Goal: Contribute content: Contribute content

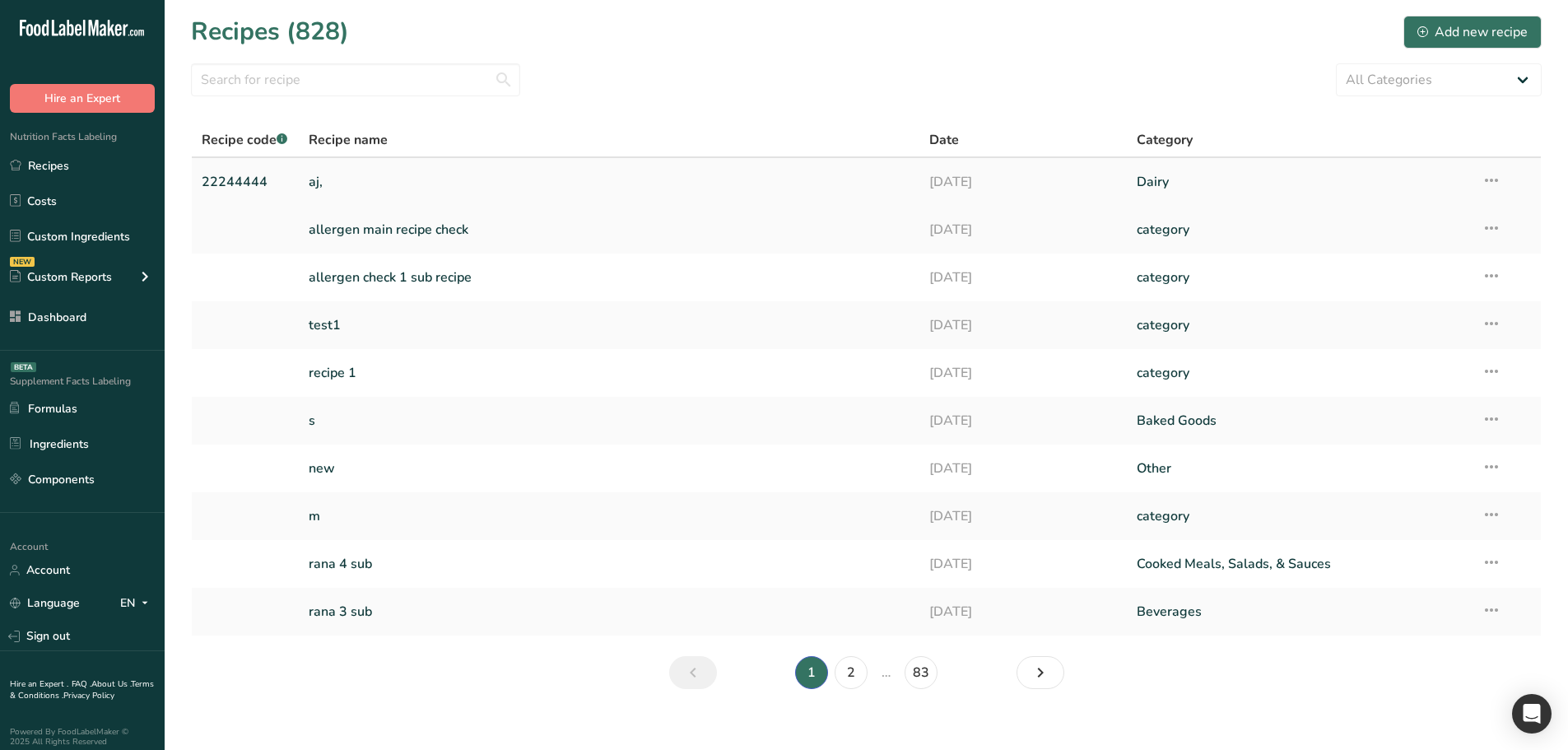
click at [338, 181] on link "aj," at bounding box center [609, 182] width 601 height 35
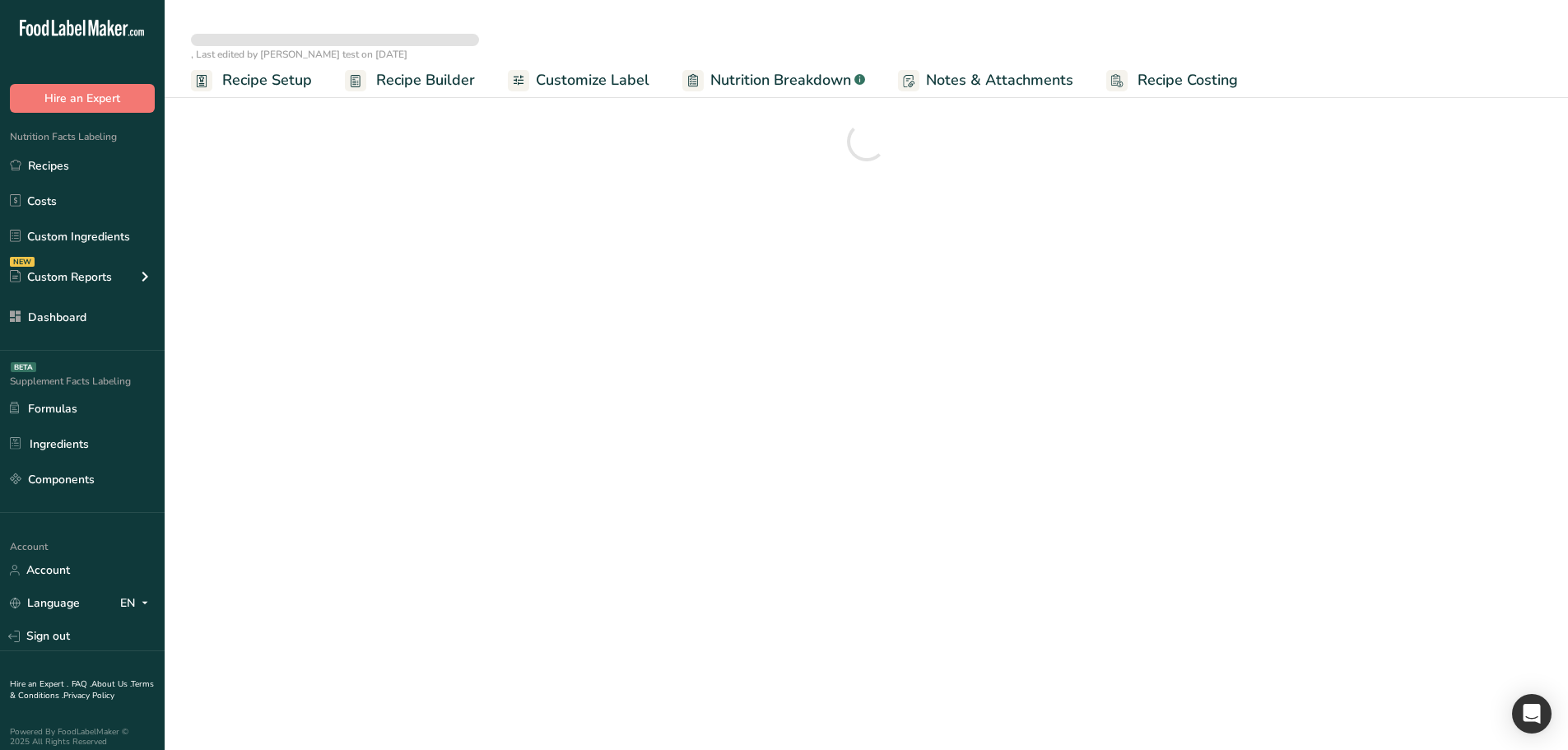
click at [288, 82] on span "Recipe Setup" at bounding box center [267, 80] width 90 height 22
select select
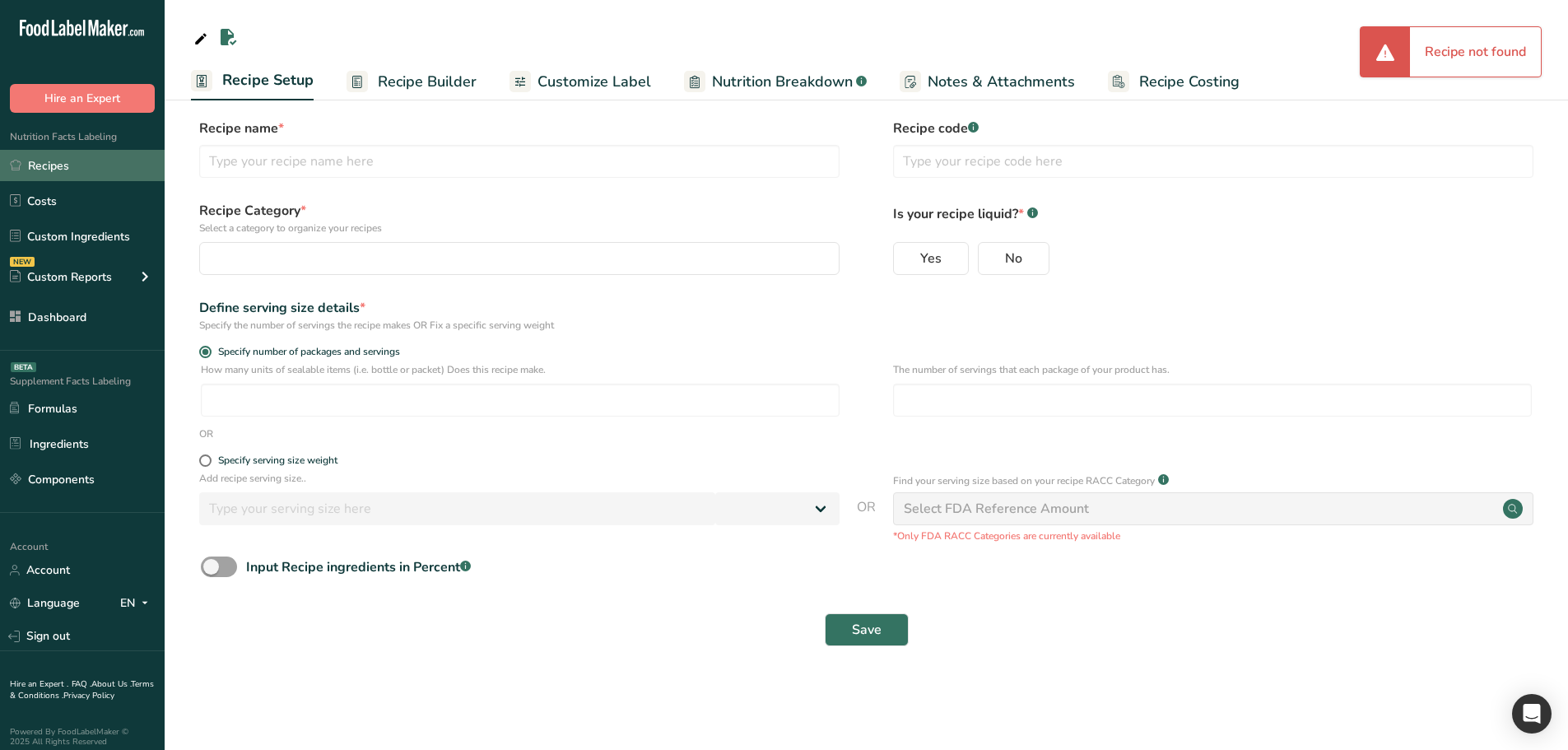
click at [106, 163] on link "Recipes" at bounding box center [82, 166] width 164 height 32
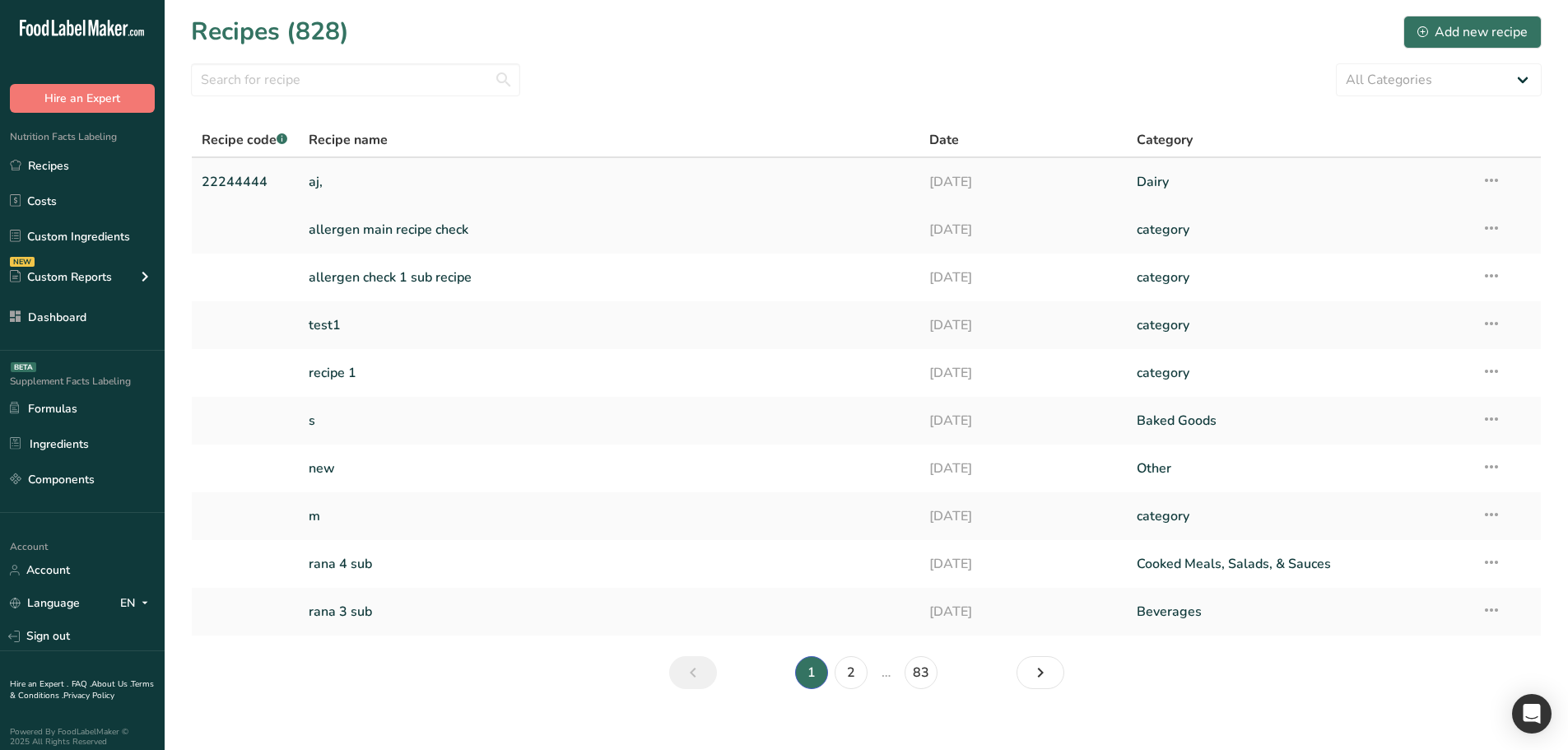
click at [364, 196] on link "aj," at bounding box center [609, 182] width 601 height 35
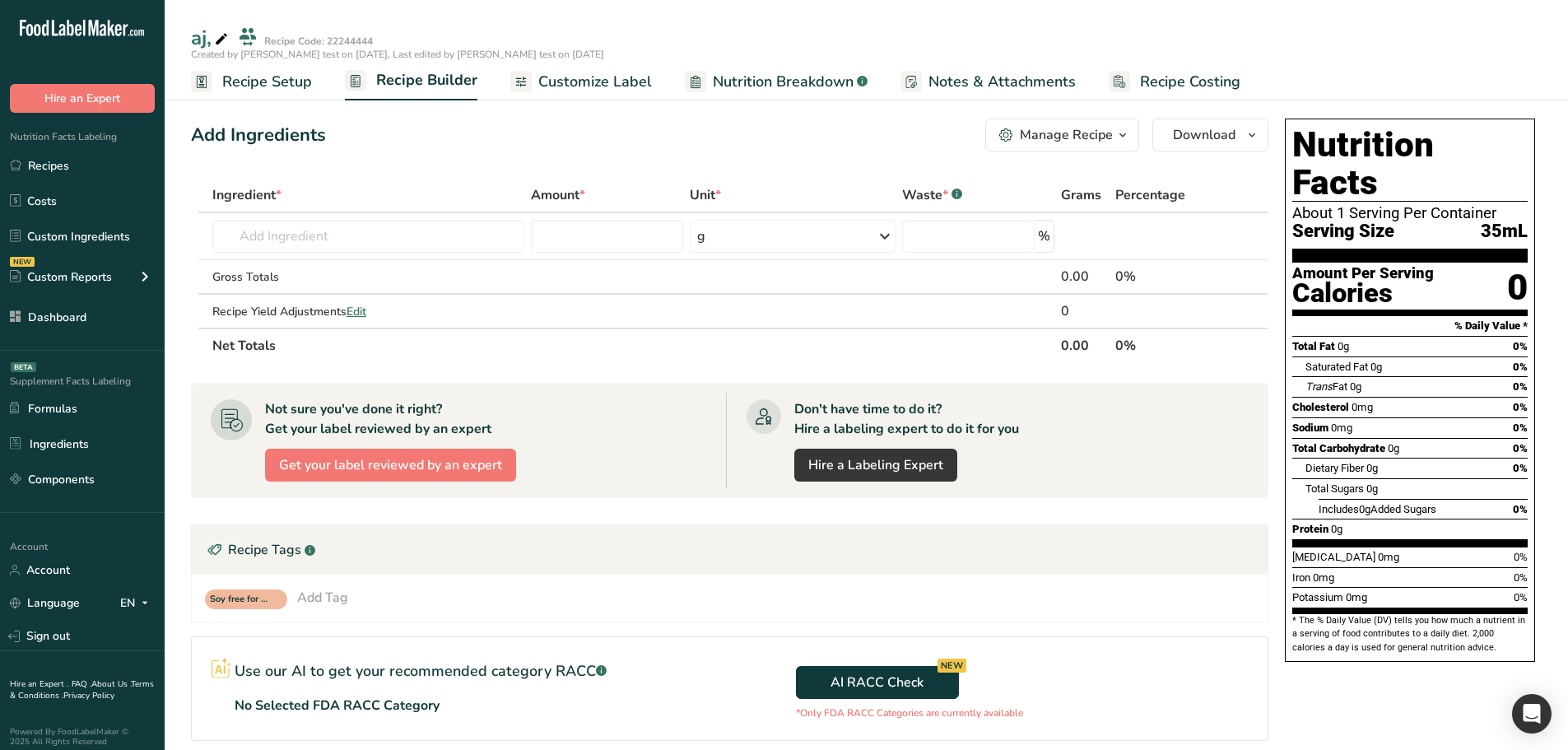
click at [280, 92] on span "Recipe Setup" at bounding box center [267, 81] width 90 height 22
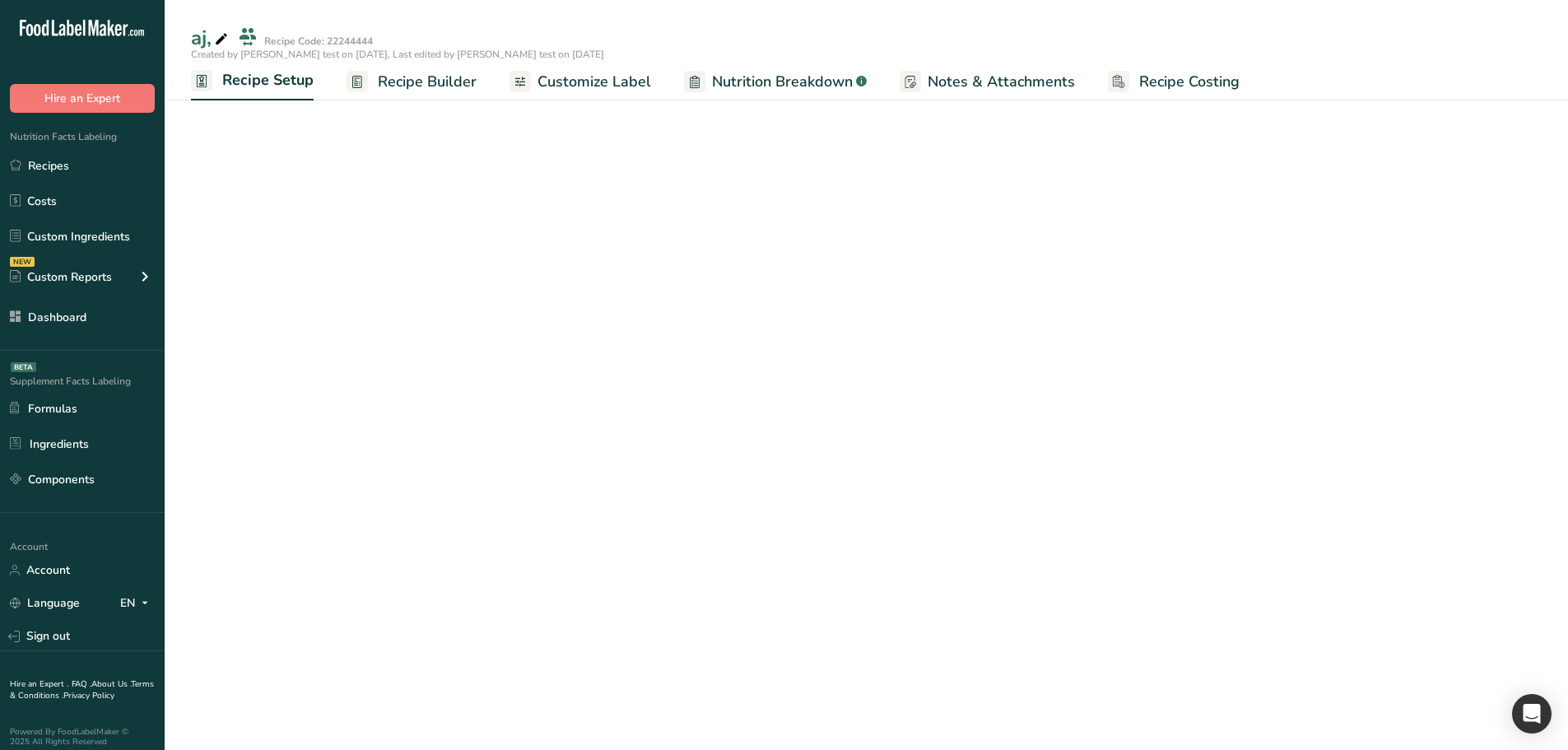
select select "29"
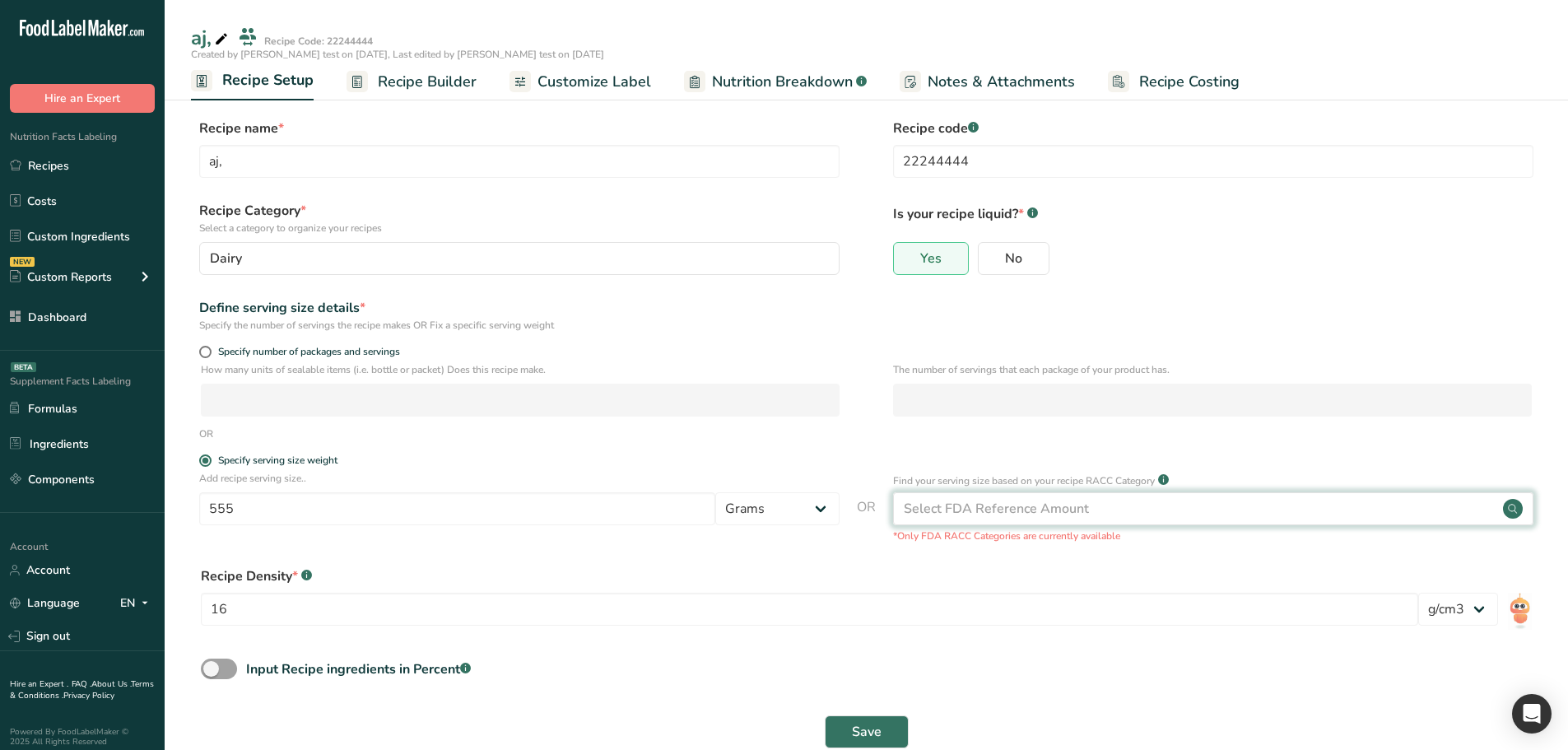
click at [924, 504] on div "Select FDA Reference Amount" at bounding box center [996, 509] width 185 height 20
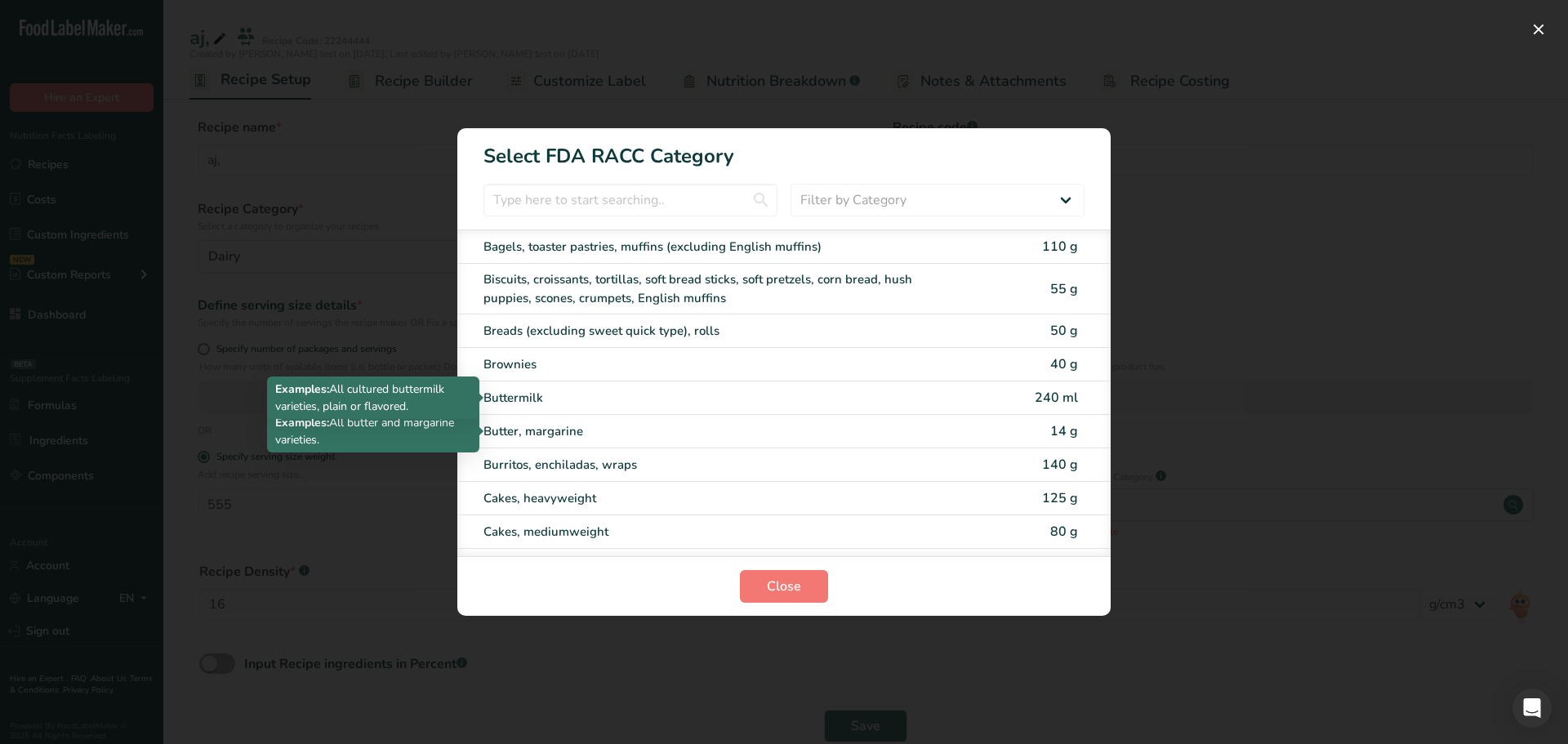
click at [790, 377] on div "Brownies 40 g" at bounding box center [784, 365] width 654 height 34
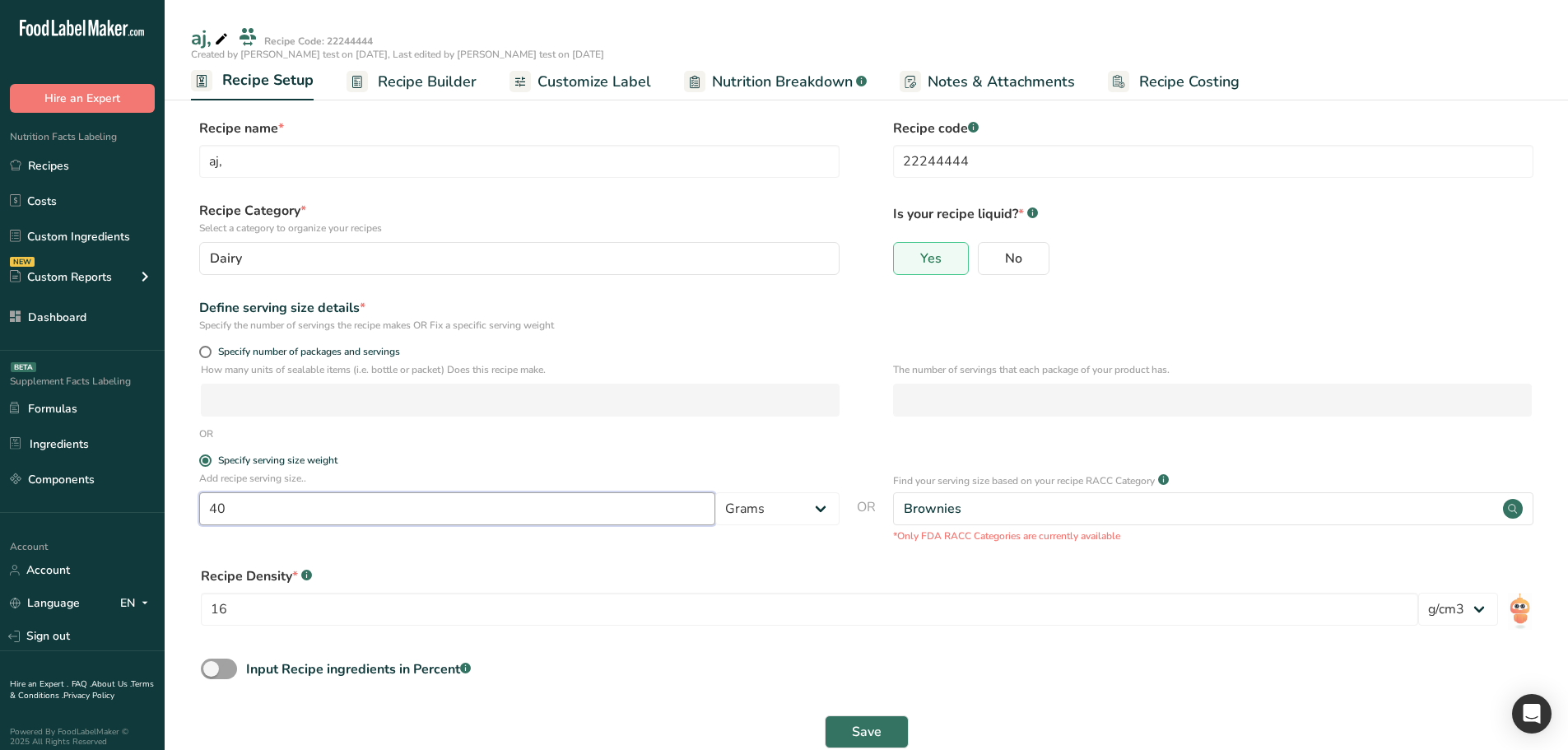
click at [615, 513] on input "40" at bounding box center [457, 509] width 516 height 33
type input "40545"
click at [891, 721] on button "Save" at bounding box center [866, 732] width 84 height 33
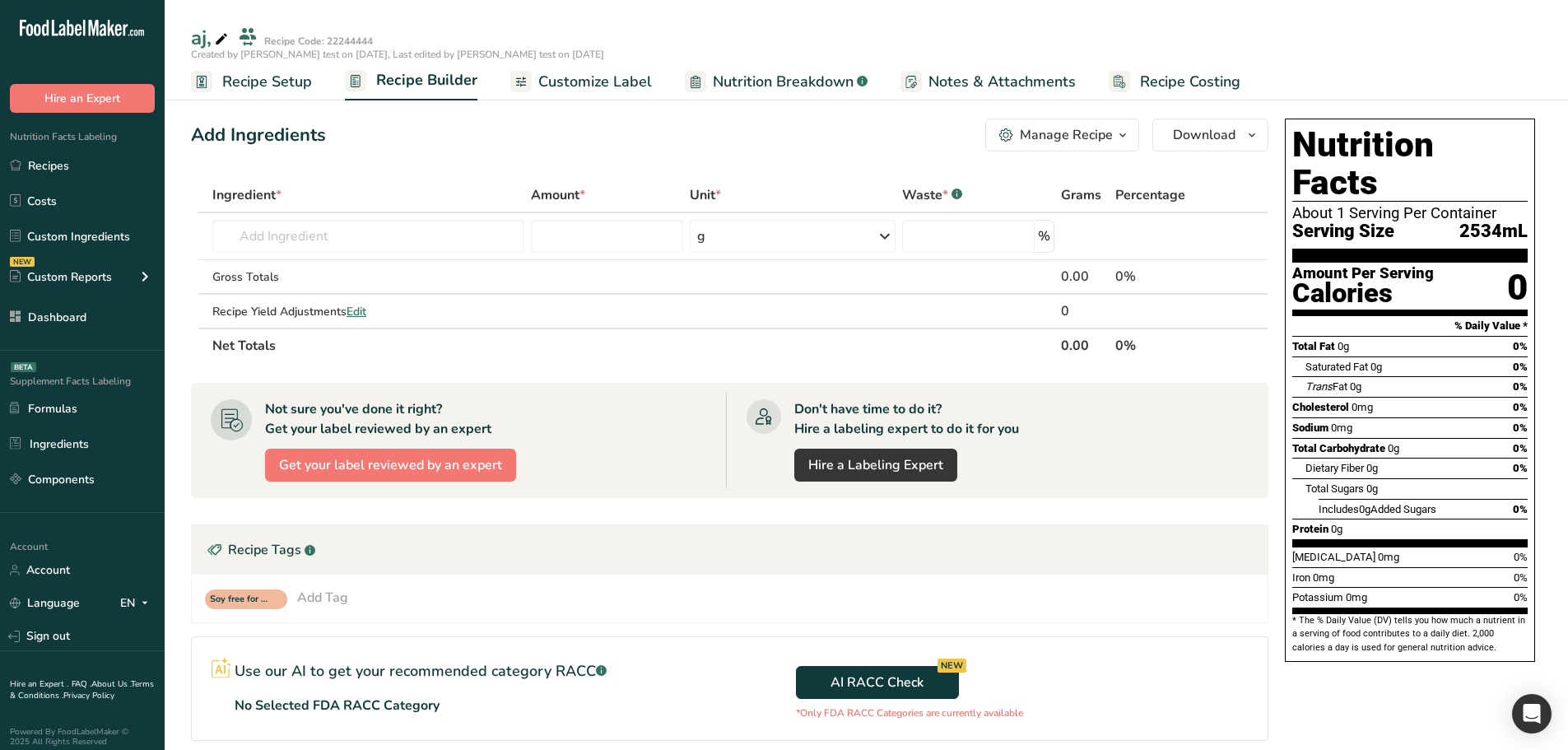
click at [250, 78] on span "Recipe Setup" at bounding box center [267, 81] width 90 height 22
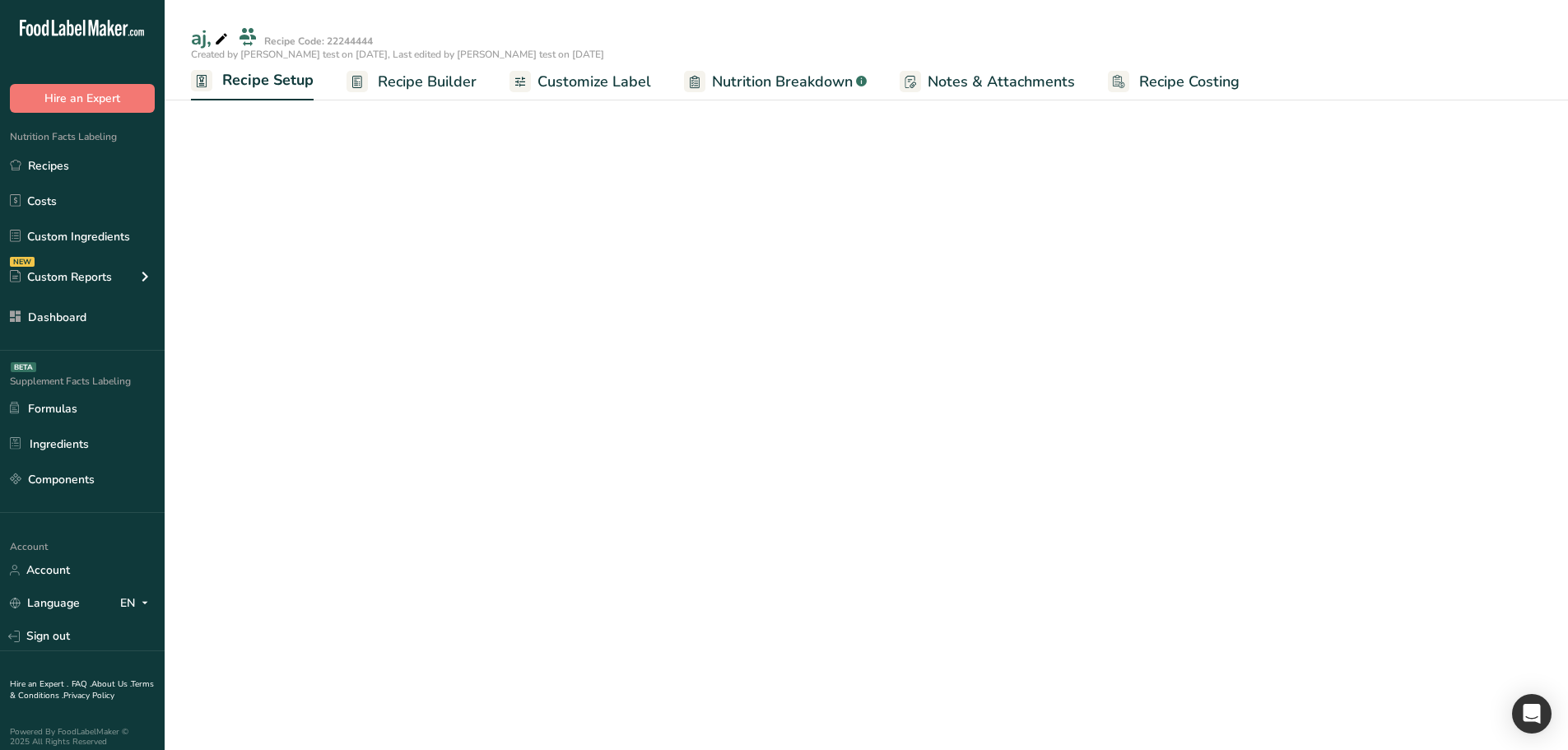
select select "29"
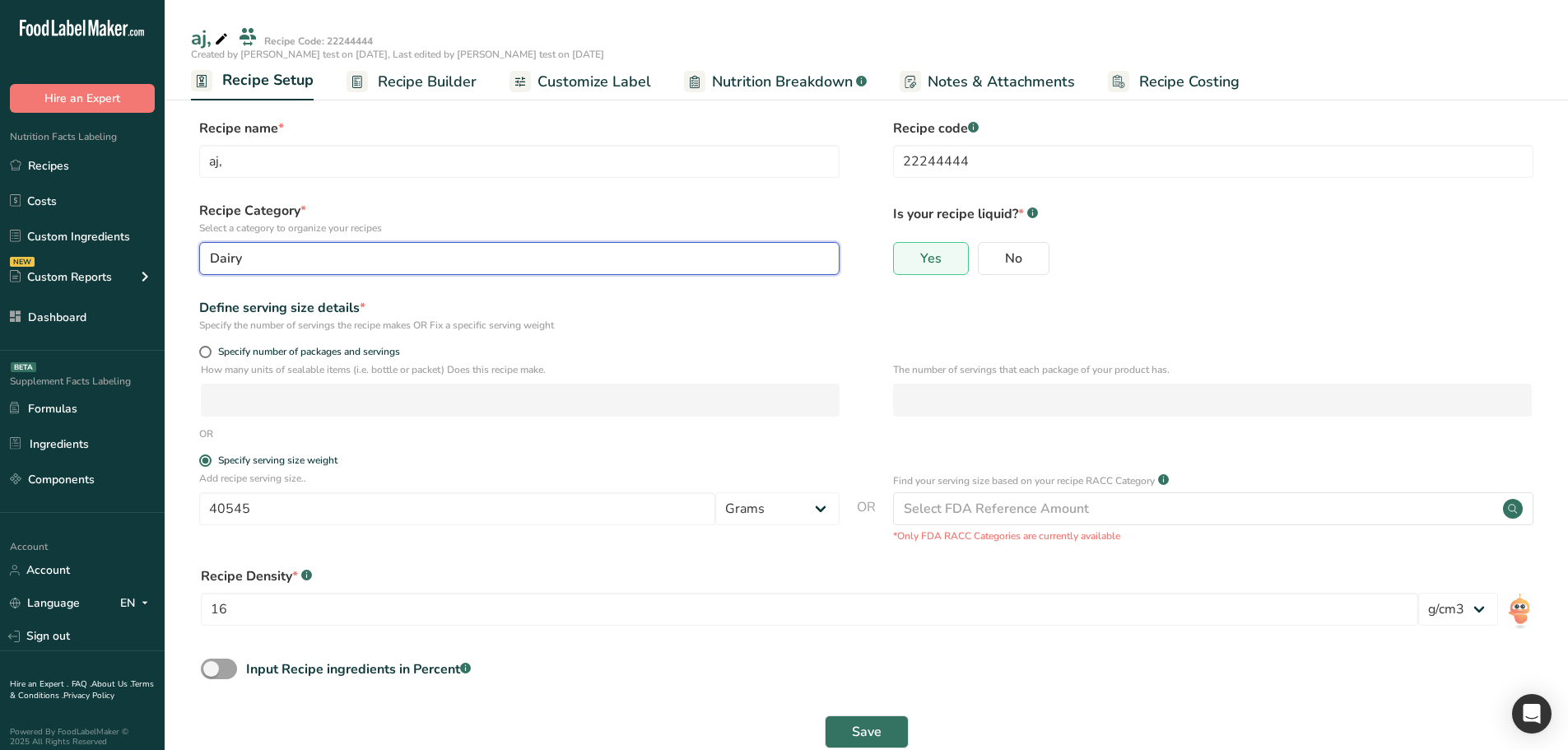
click at [347, 273] on button "Dairy" at bounding box center [519, 259] width 640 height 33
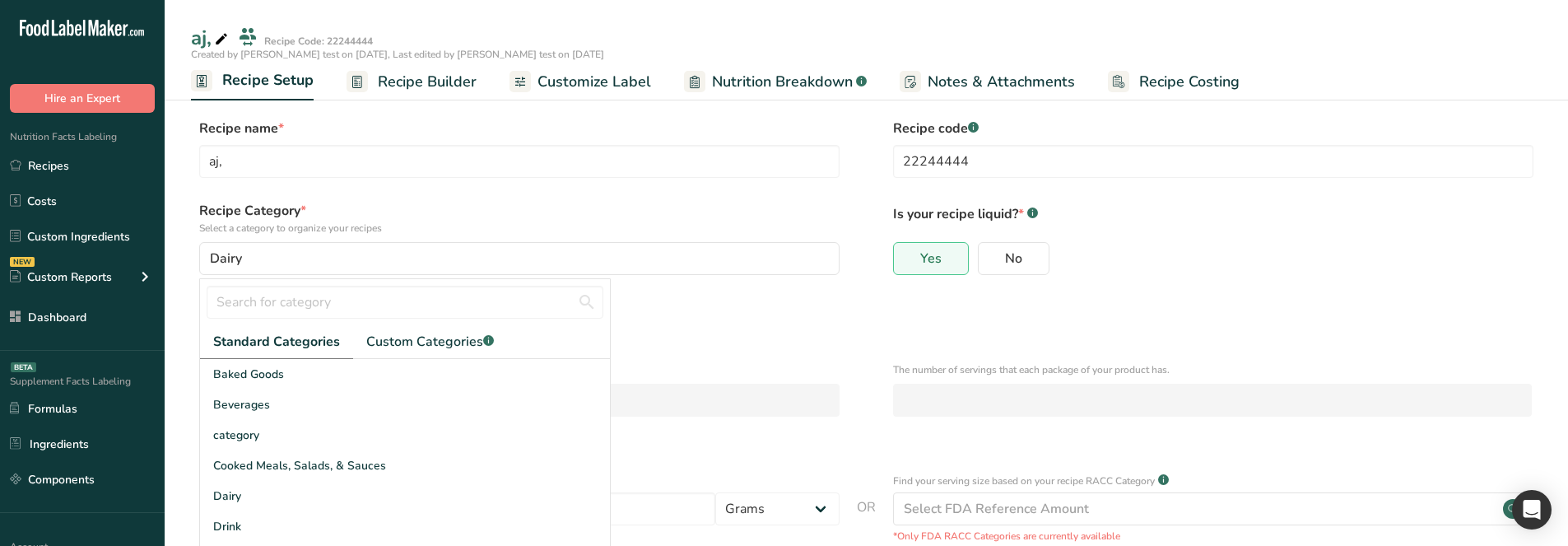
click at [575, 189] on form "Recipe name * aj, Recipe code .a-a{fill:#347362;}.b-a{fill:#fff;} 22244444 Reci…" at bounding box center [866, 438] width 1351 height 640
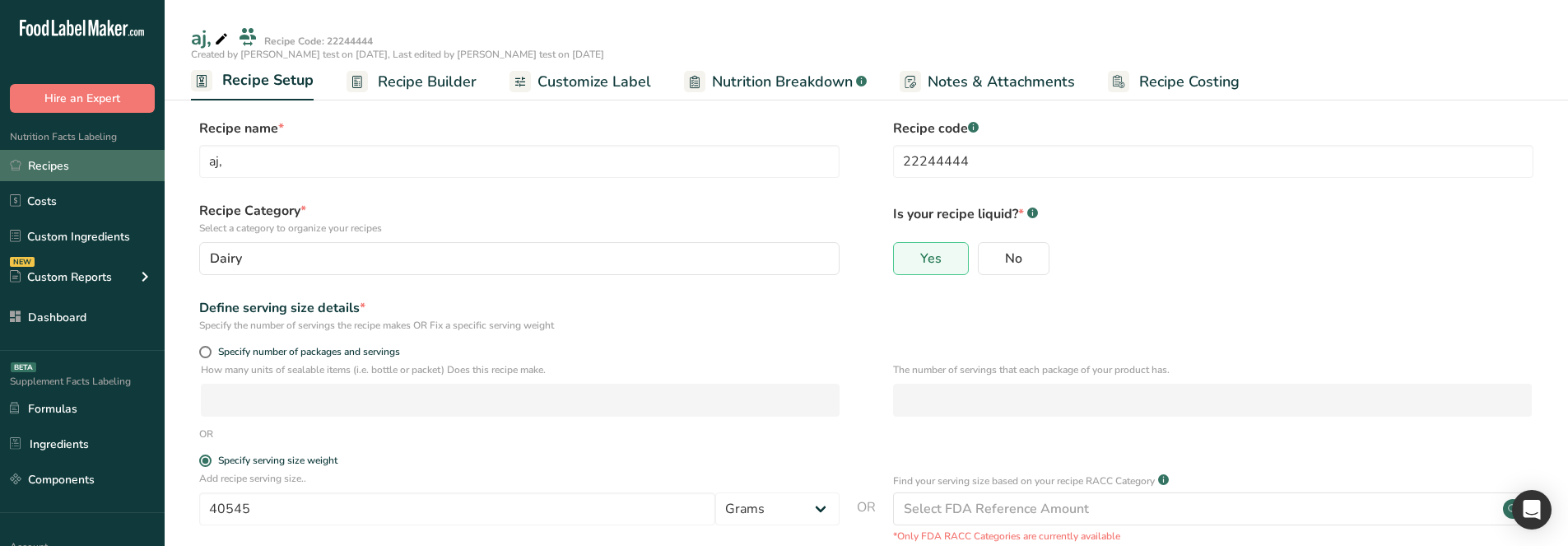
click at [93, 179] on link "Recipes" at bounding box center [82, 166] width 164 height 32
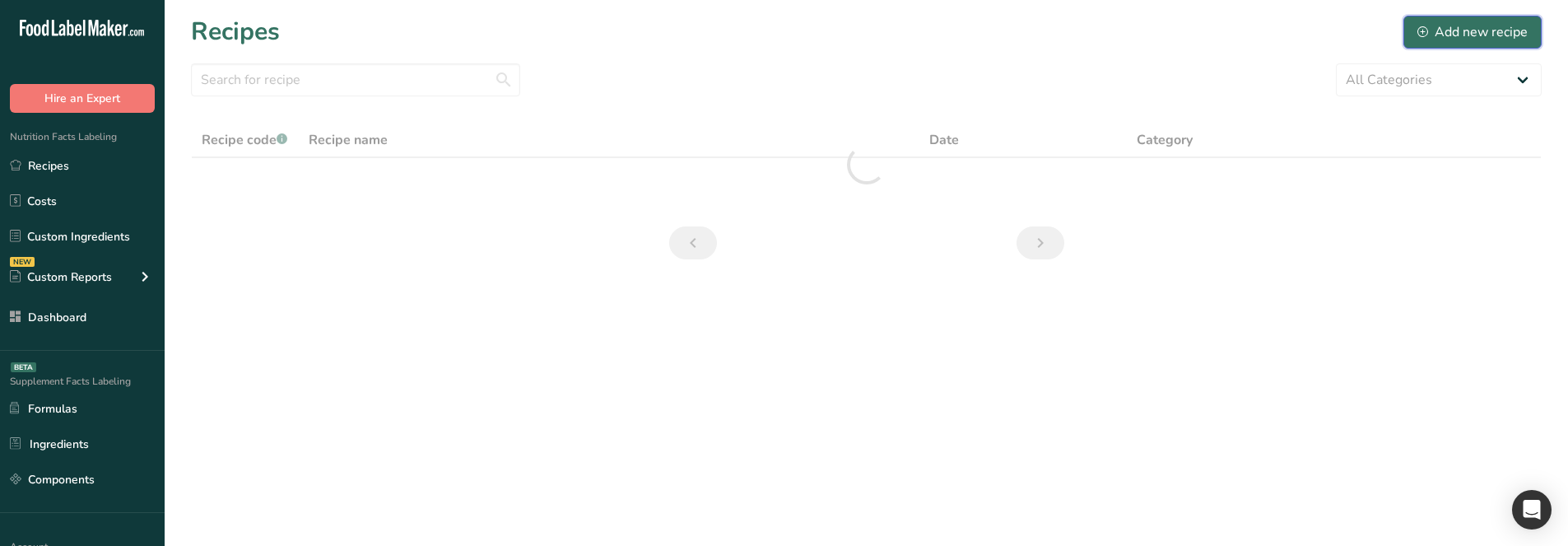
click at [1447, 33] on div "Add new recipe" at bounding box center [1472, 32] width 110 height 20
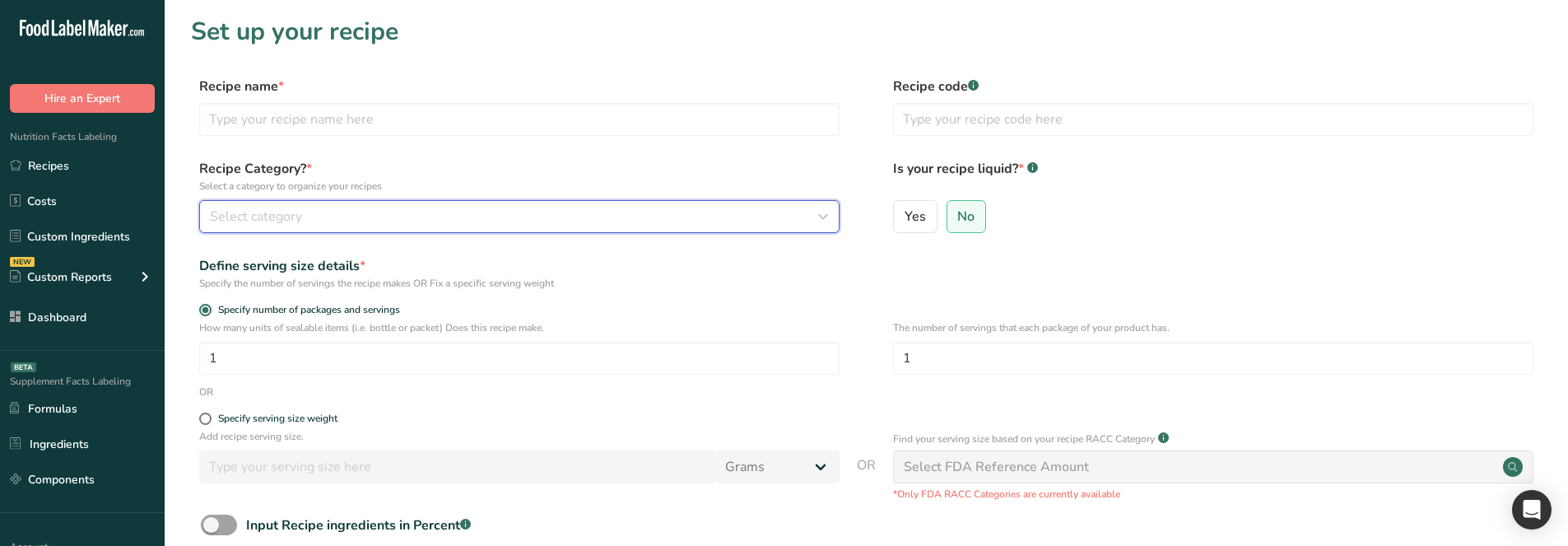
click at [290, 214] on span "Select category" at bounding box center [256, 217] width 92 height 20
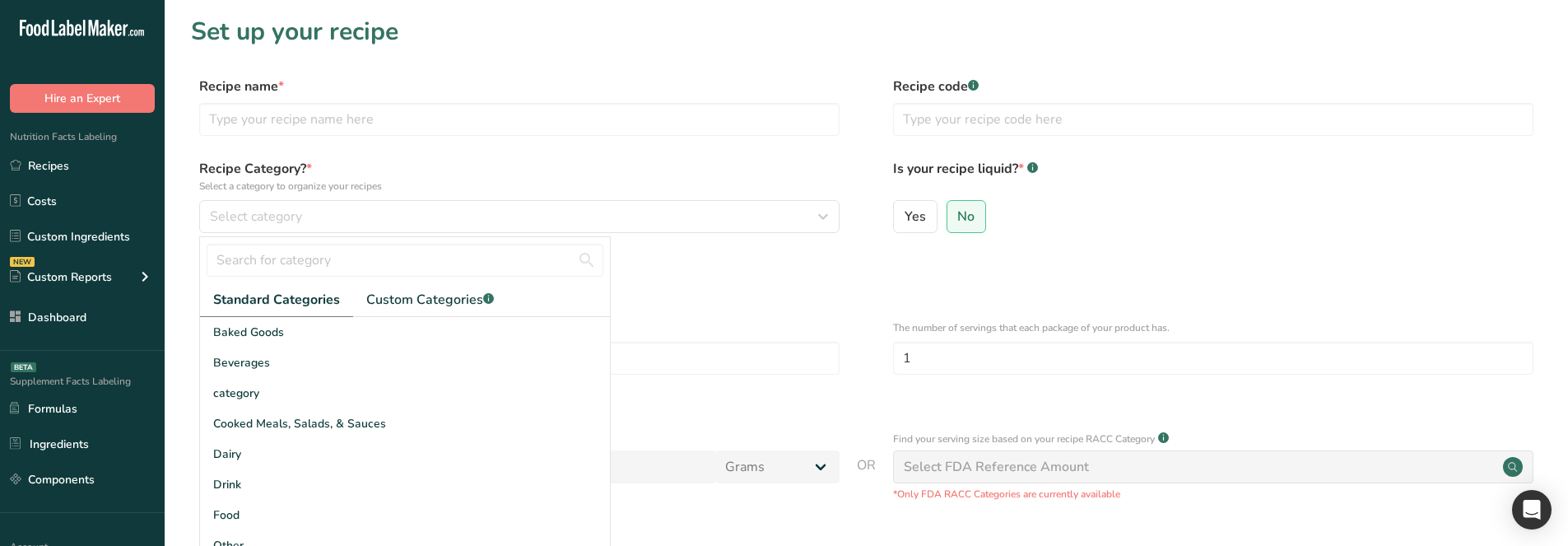
click at [761, 163] on label "Recipe Category? * Select a category to organize your recipes" at bounding box center [519, 176] width 640 height 35
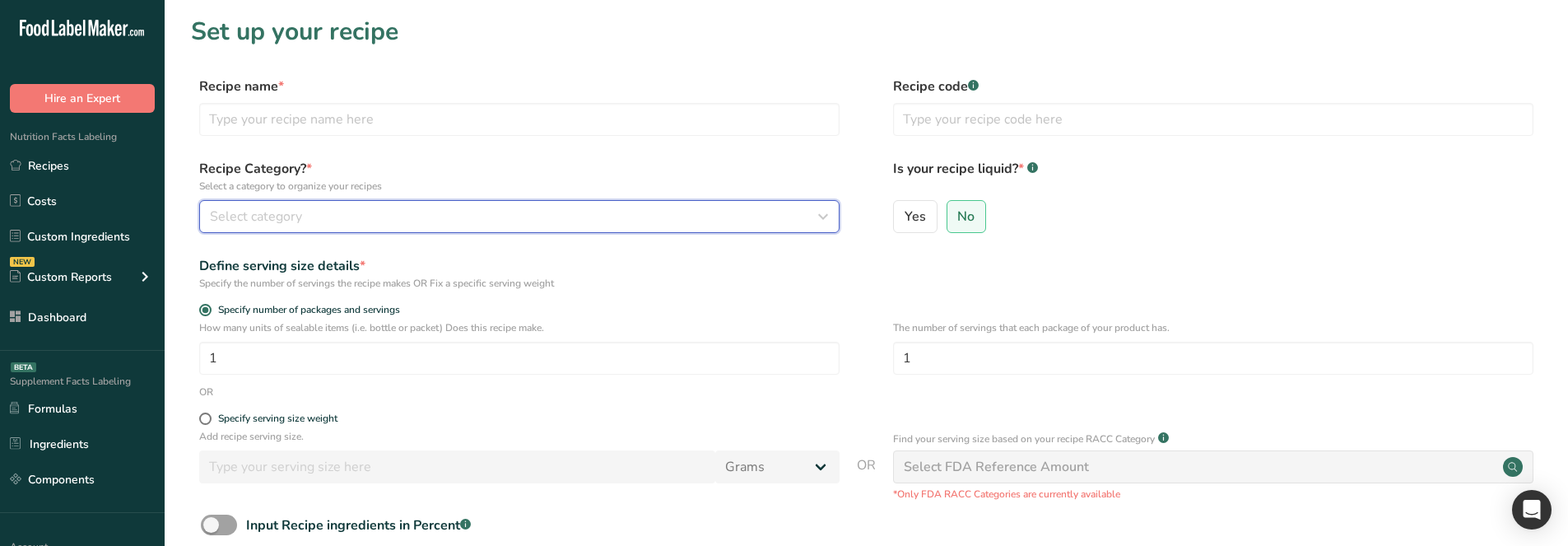
click at [364, 209] on div "Select category" at bounding box center [514, 217] width 609 height 20
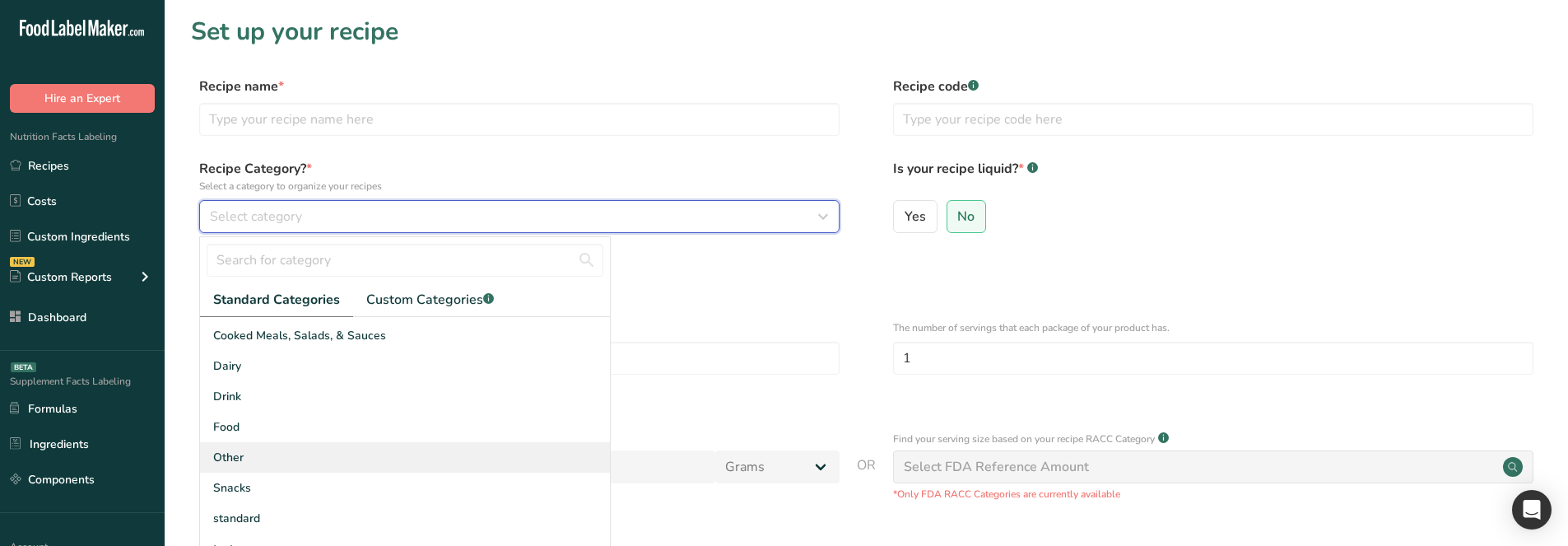
scroll to position [193, 0]
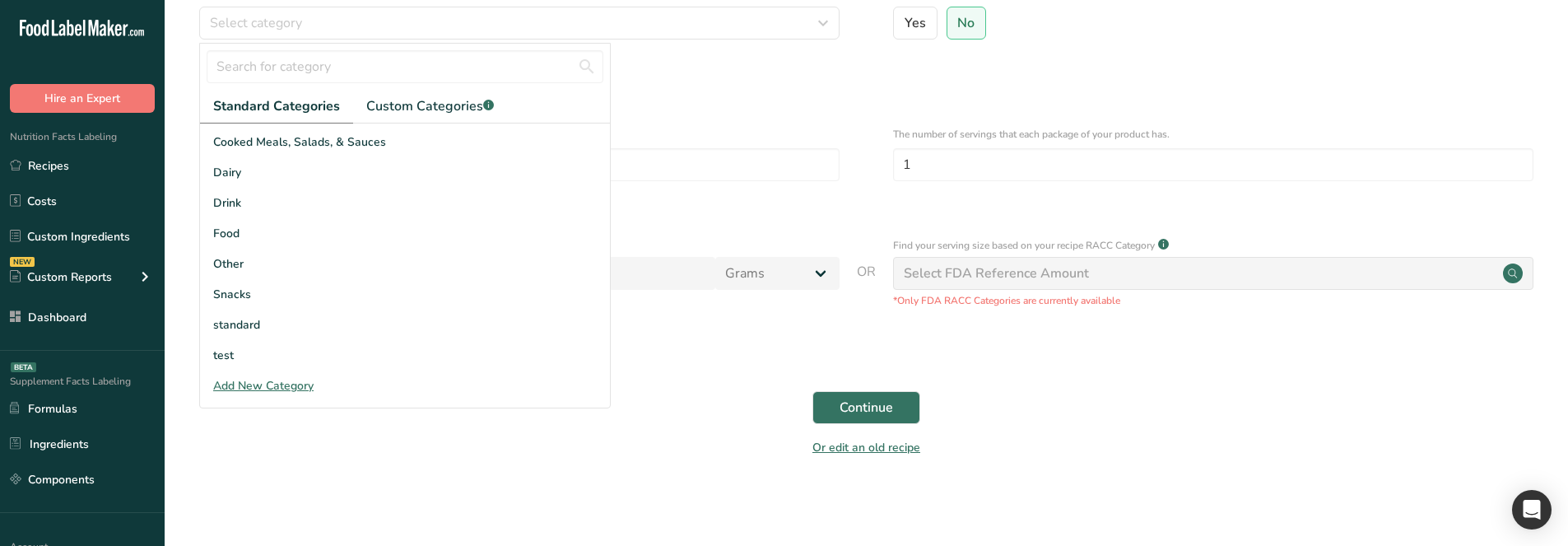
click at [273, 385] on div "Add New Category" at bounding box center [405, 385] width 410 height 17
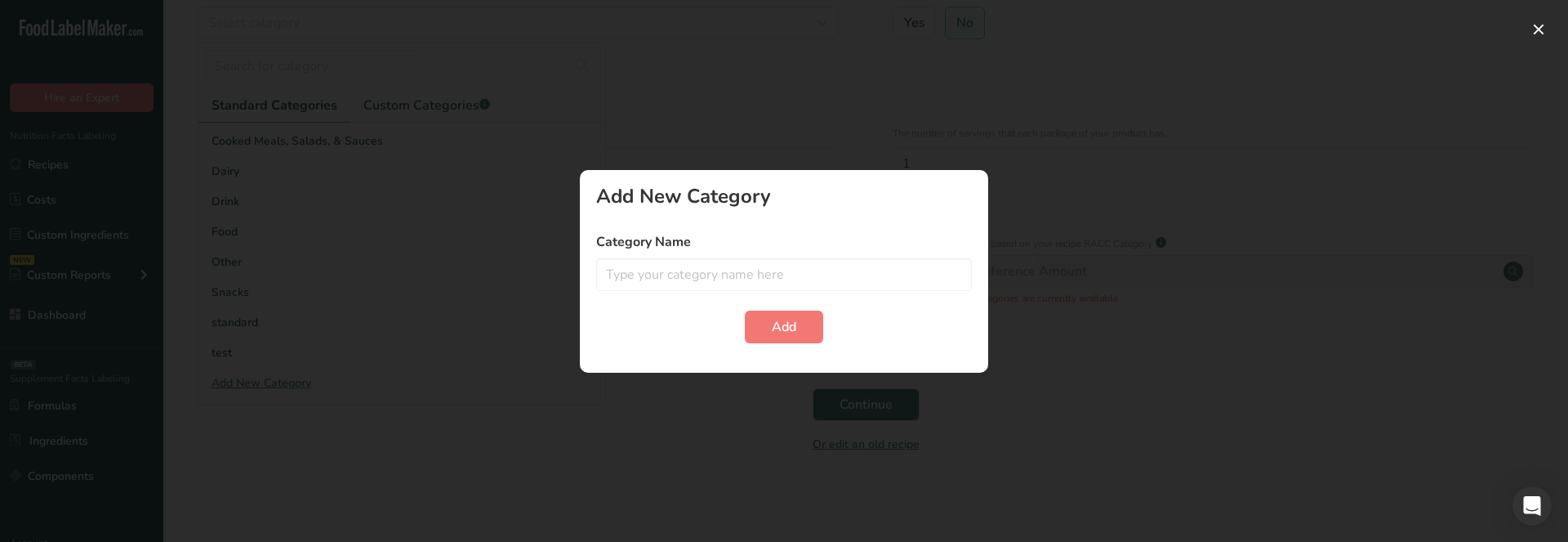
click at [532, 309] on div at bounding box center [784, 271] width 1568 height 542
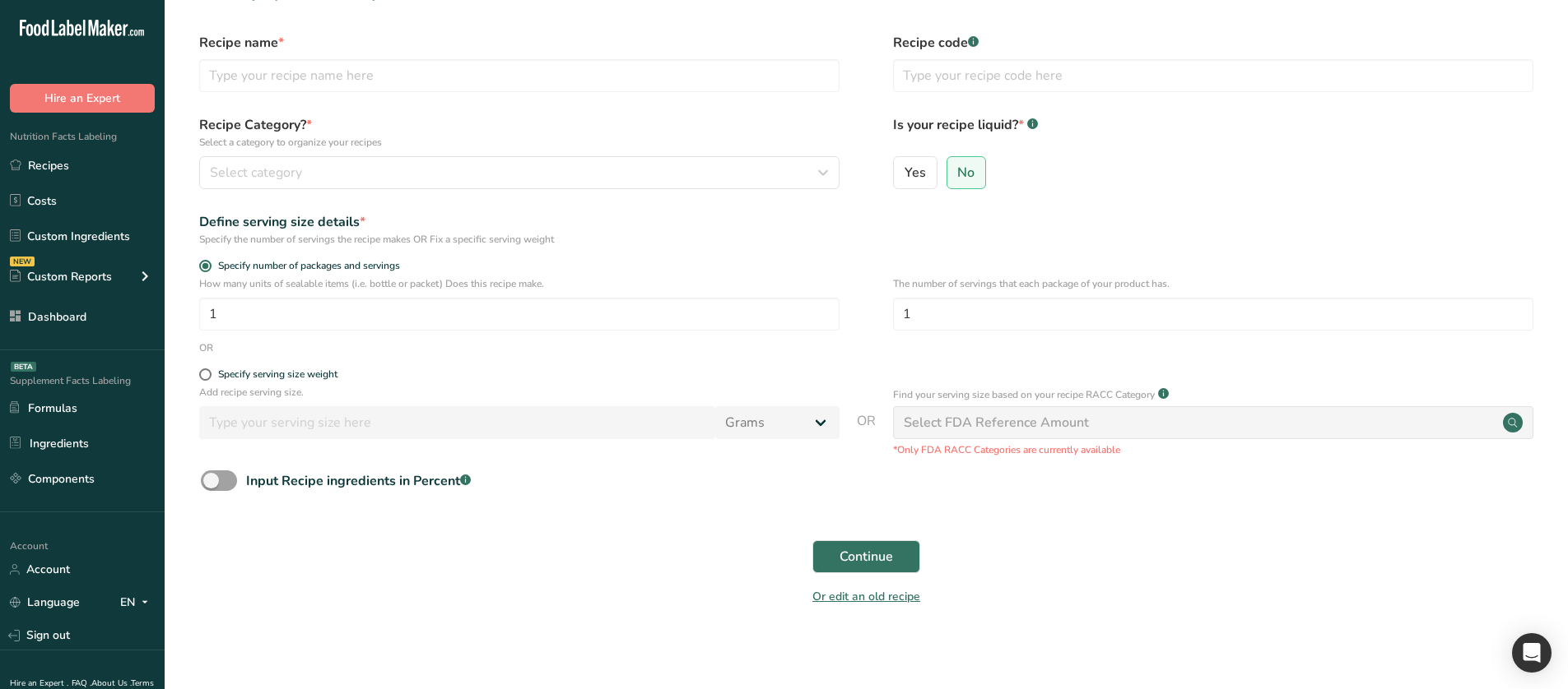
scroll to position [50, 0]
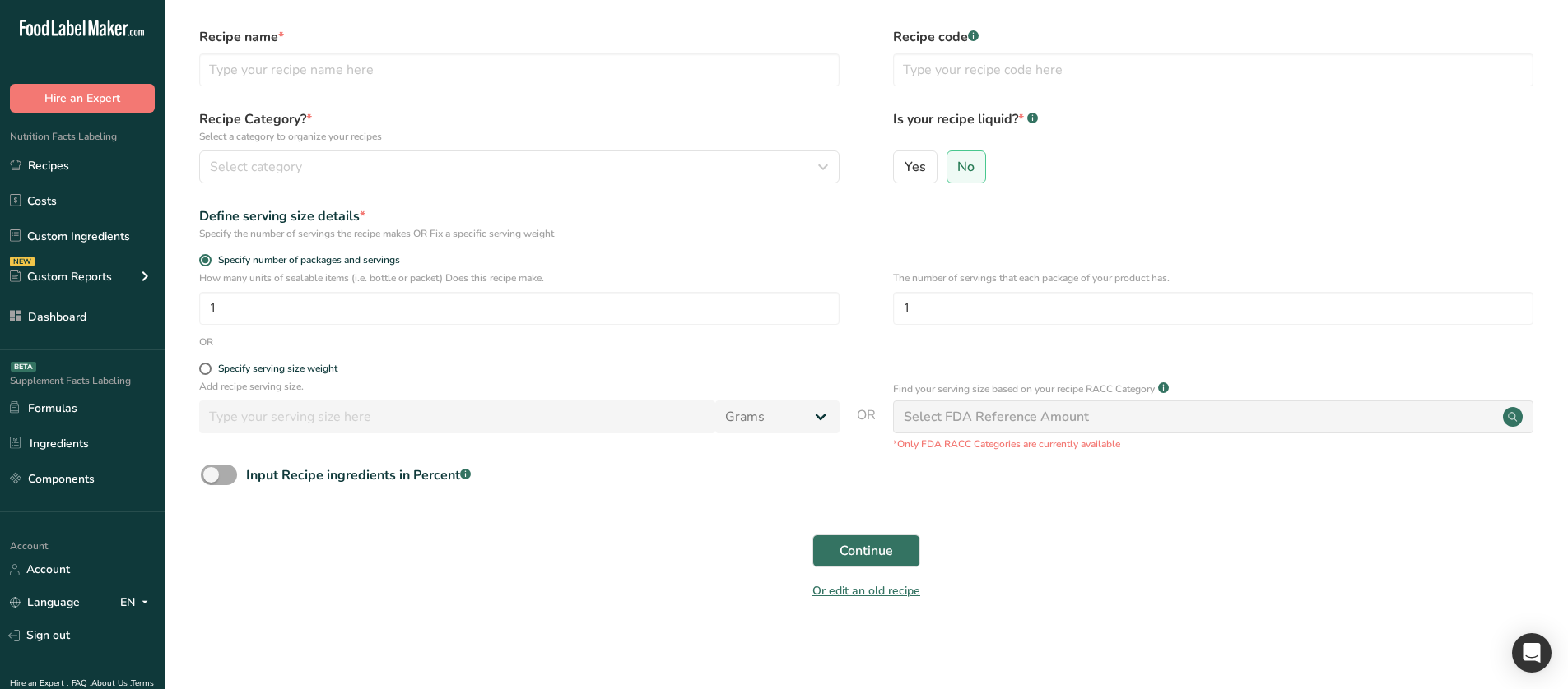
drag, startPoint x: 303, startPoint y: 501, endPoint x: 295, endPoint y: 468, distance: 34.0
click at [300, 494] on form "Recipe name * Recipe code .a-a{fill:#347362;}.b-a{fill:#fff;} Recipe Category? …" at bounding box center [866, 318] width 1351 height 583
click at [295, 468] on div "Input Recipe ingredients in Percent .a-a{fill:#347362;}.b-a{fill:#fff;}" at bounding box center [358, 476] width 225 height 20
click at [212, 469] on input "Input Recipe ingredients in Percent .a-a{fill:#347362;}.b-a{fill:#fff;}" at bounding box center [206, 474] width 11 height 11
checkbox input "true"
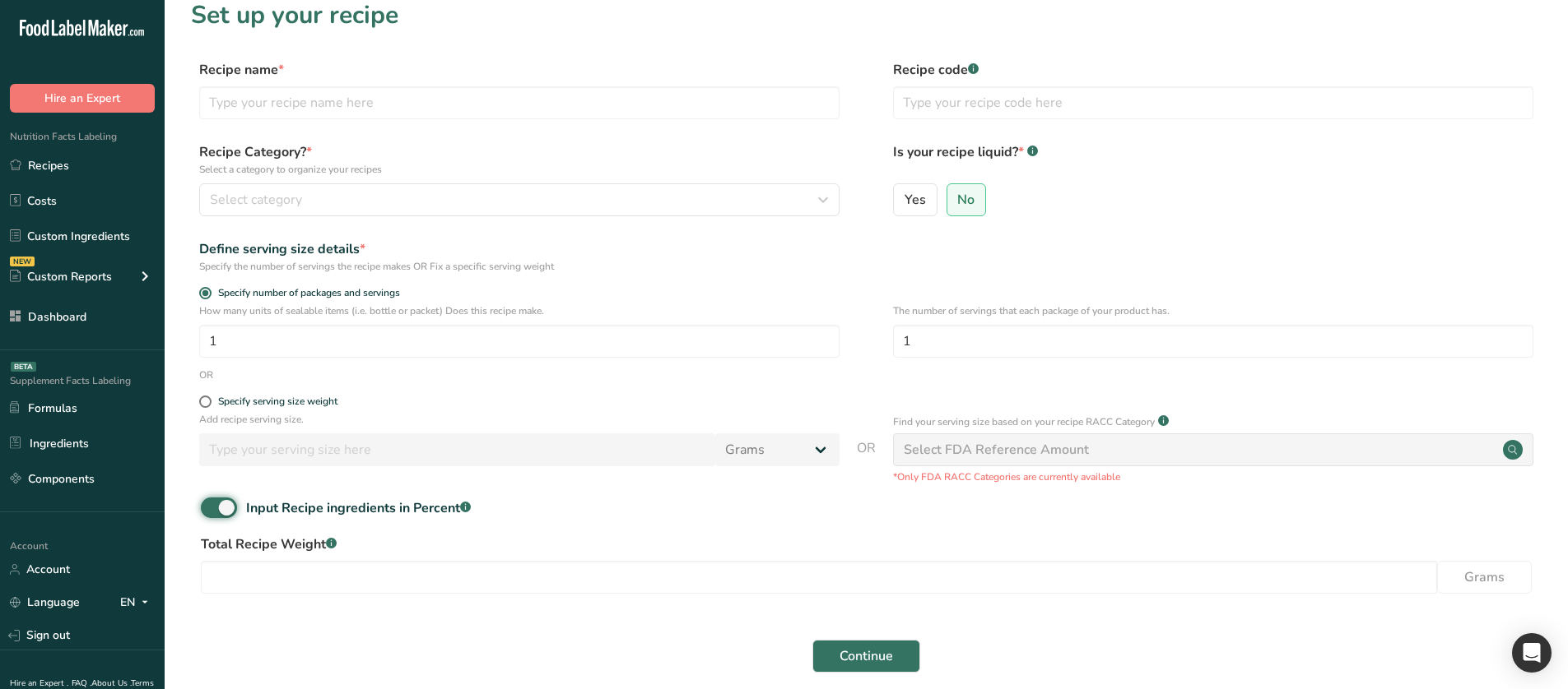
scroll to position [0, 0]
